Goal: Information Seeking & Learning: Check status

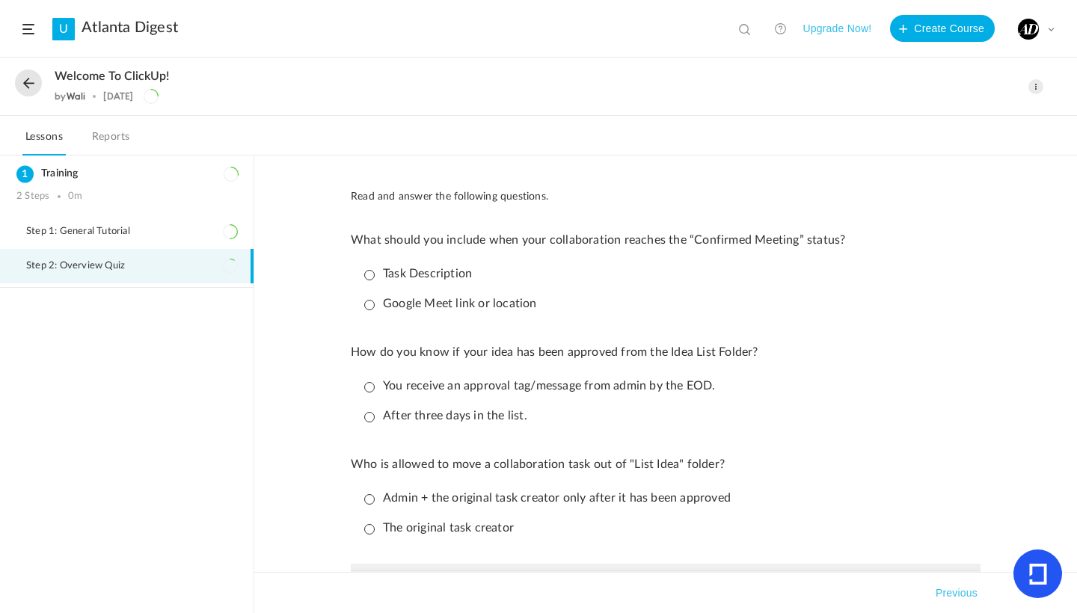
click at [31, 80] on button at bounding box center [28, 83] width 27 height 27
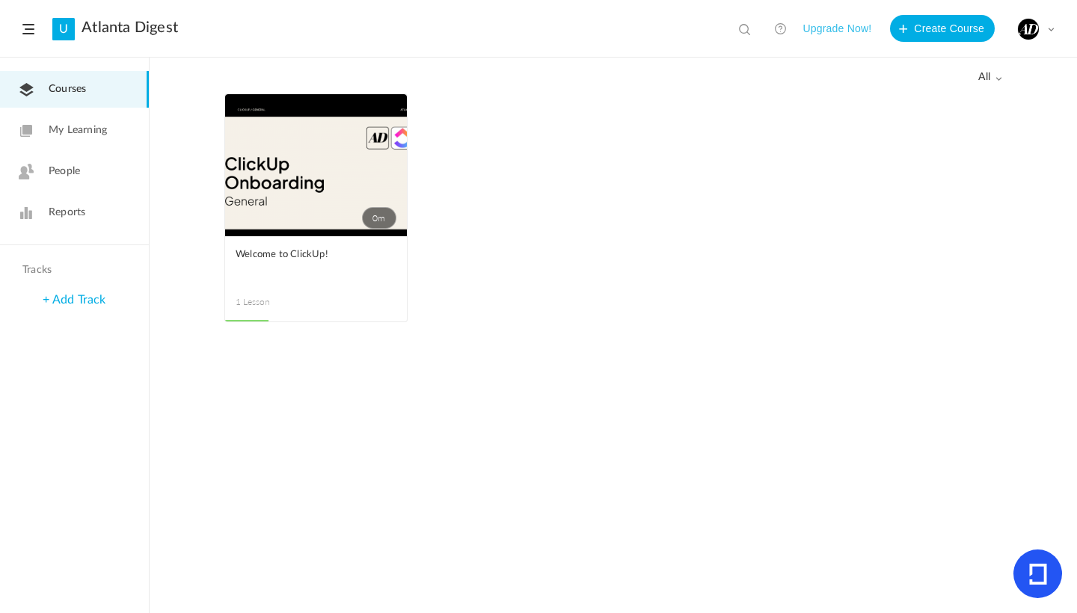
click at [110, 221] on link "Reports" at bounding box center [74, 212] width 149 height 37
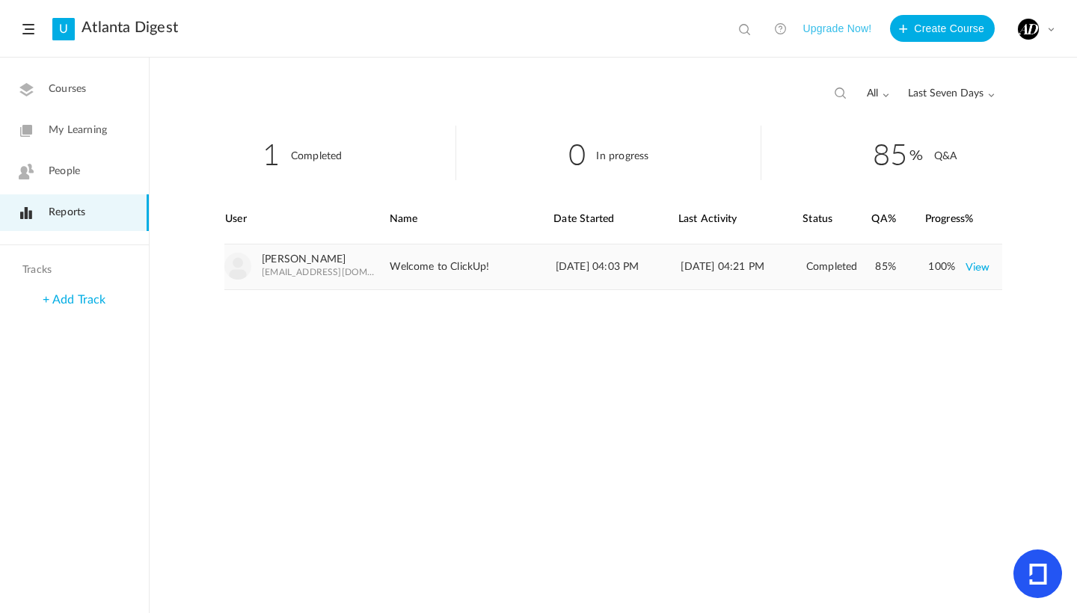
click at [978, 271] on link "View" at bounding box center [978, 267] width 25 height 27
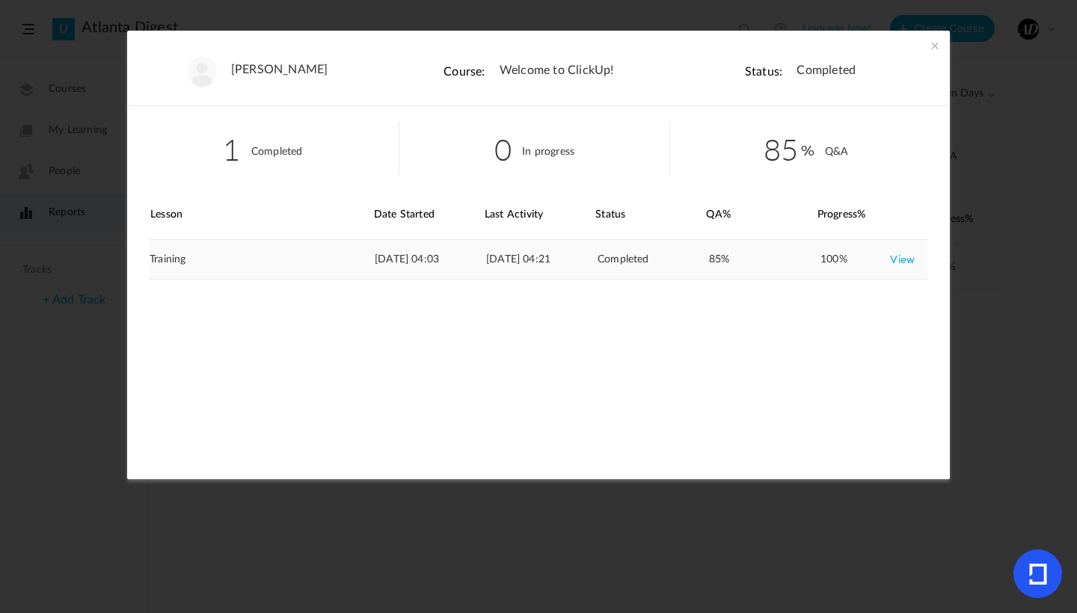
click at [896, 260] on link "View" at bounding box center [902, 259] width 25 height 27
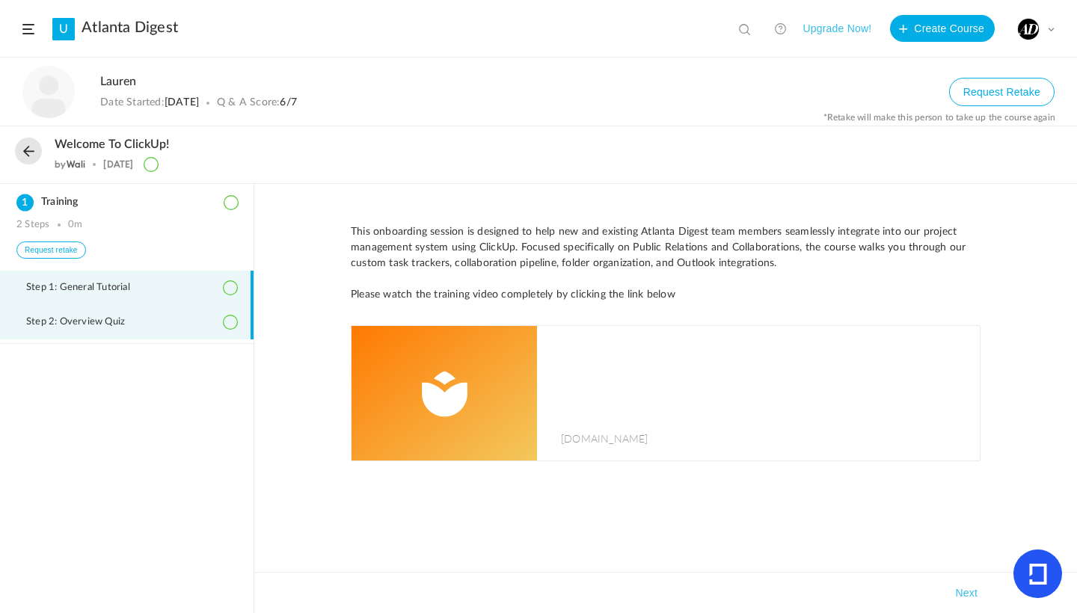
click at [161, 327] on li "Step 2: Overview Quiz" at bounding box center [127, 322] width 254 height 34
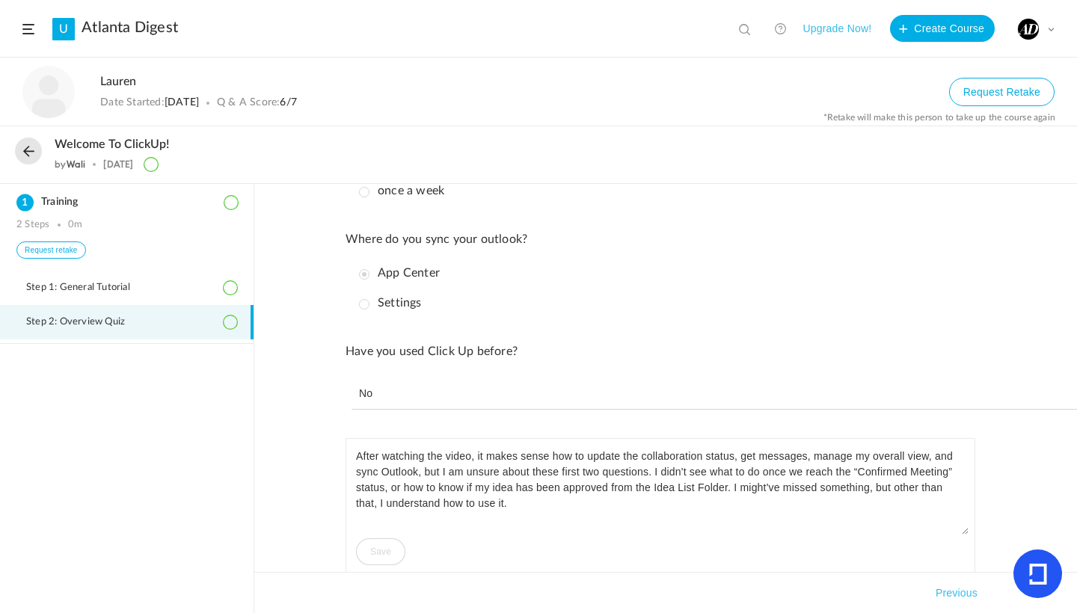
scroll to position [893, 5]
